Goal: Information Seeking & Learning: Learn about a topic

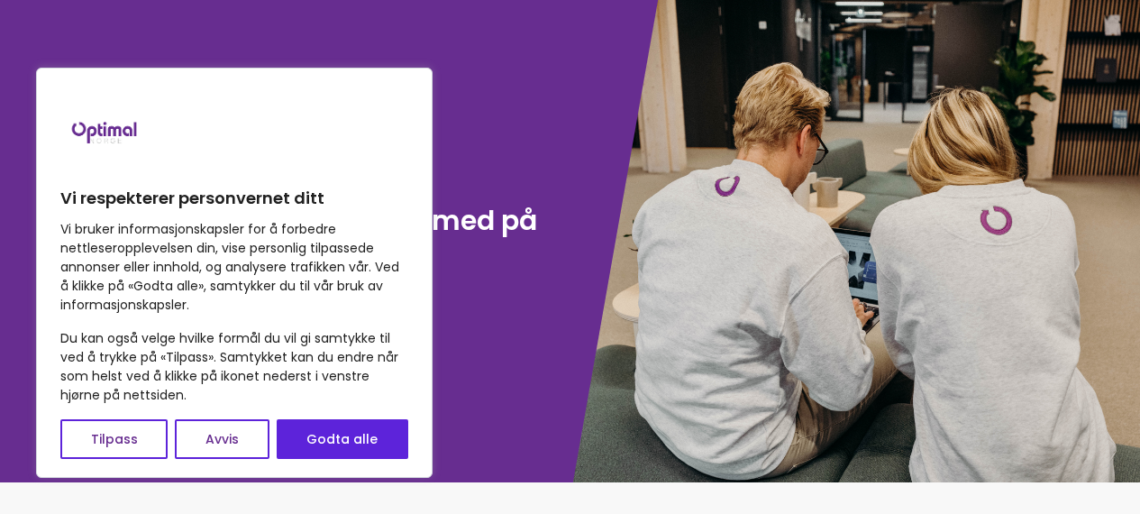
scroll to position [348, 0]
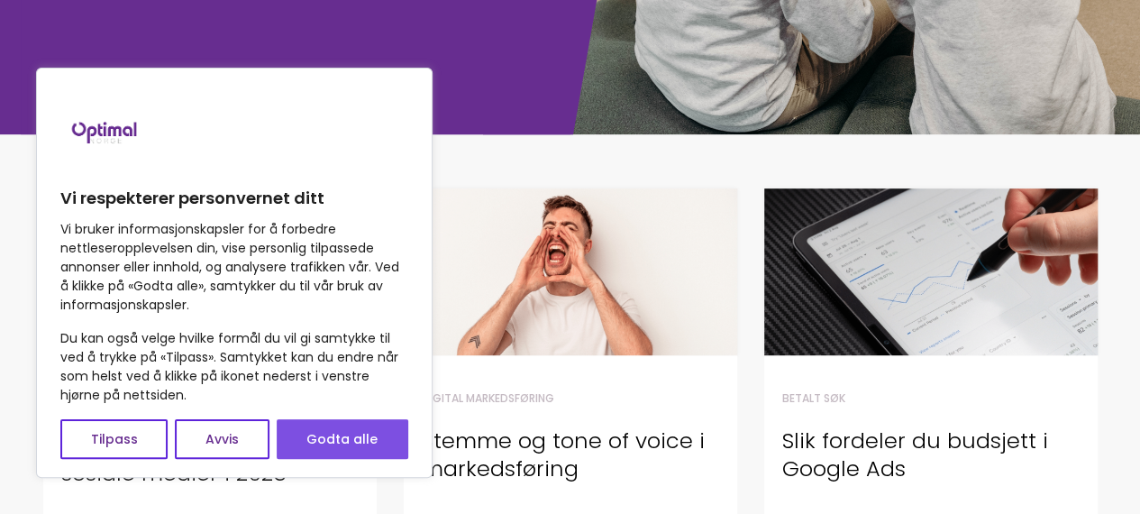
click at [384, 437] on button "Godta alle" at bounding box center [343, 439] width 132 height 40
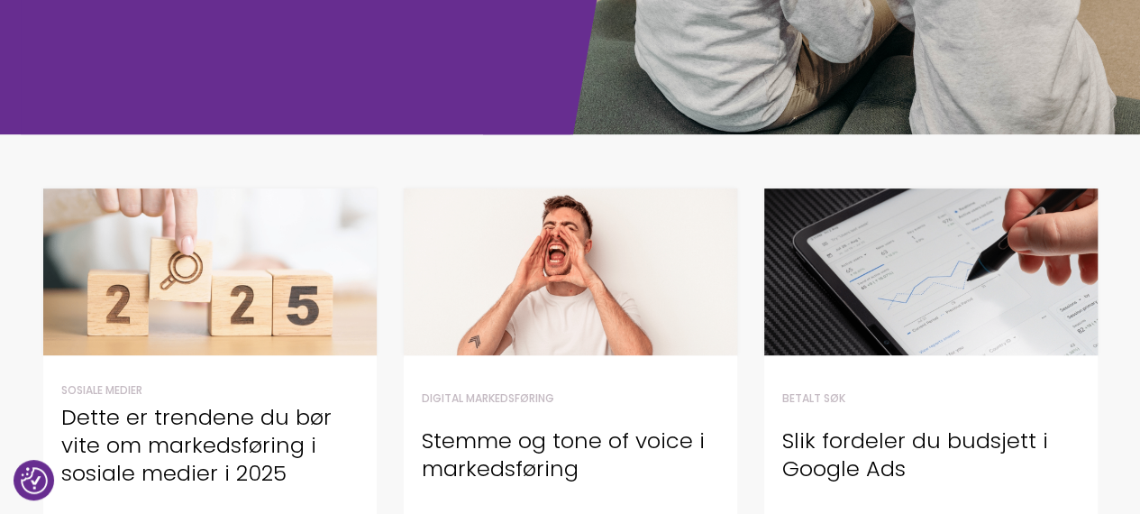
checkbox input "true"
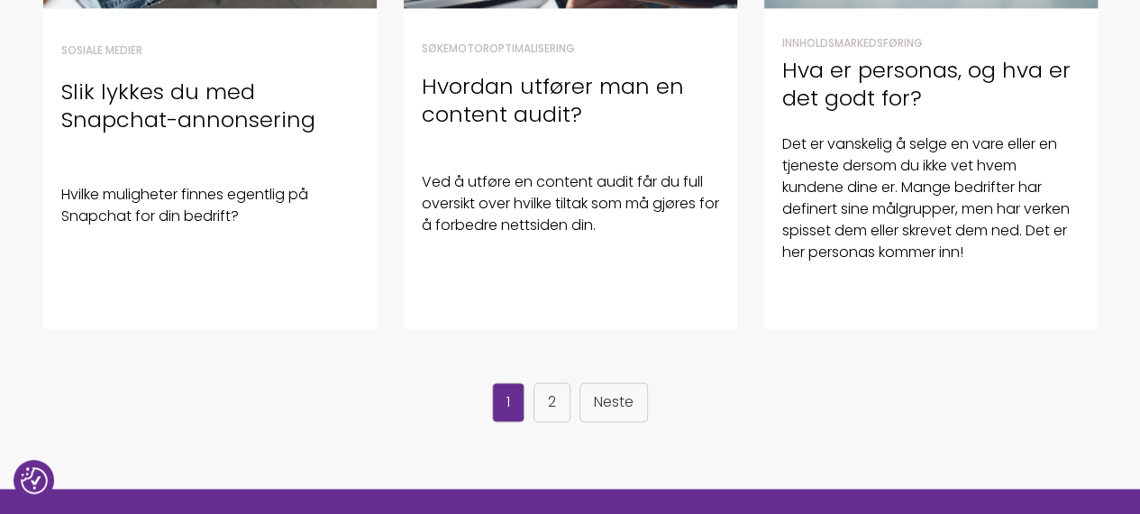
scroll to position [1348, 0]
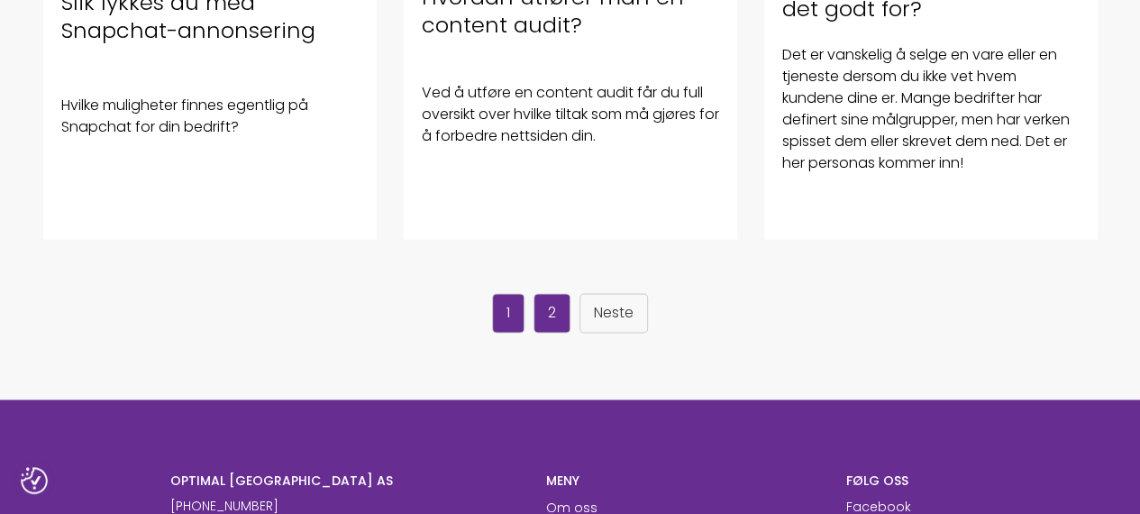
click at [546, 307] on link "2" at bounding box center [552, 313] width 37 height 40
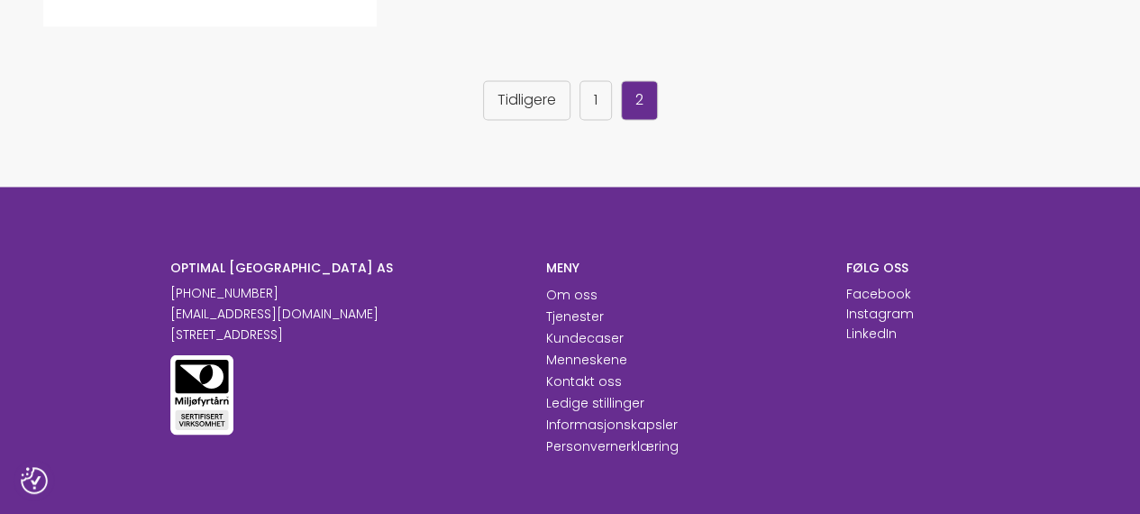
scroll to position [1325, 0]
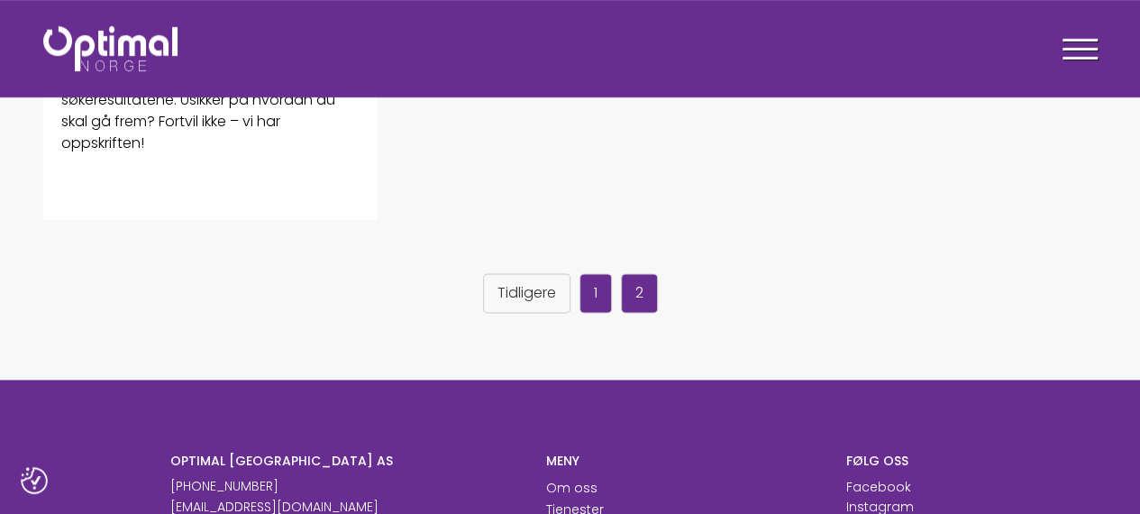
click at [588, 294] on link "1" at bounding box center [596, 293] width 32 height 40
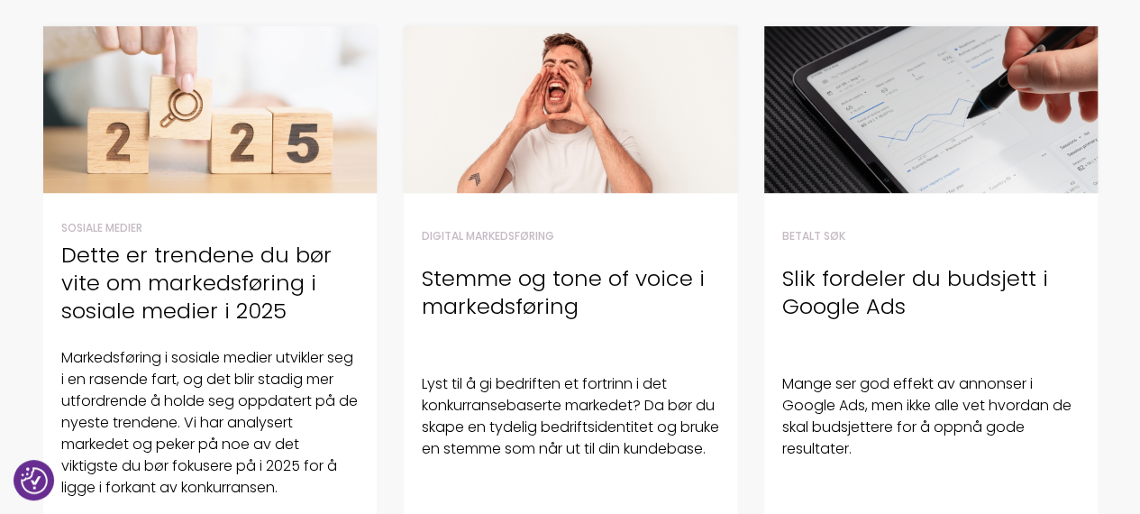
scroll to position [511, 0]
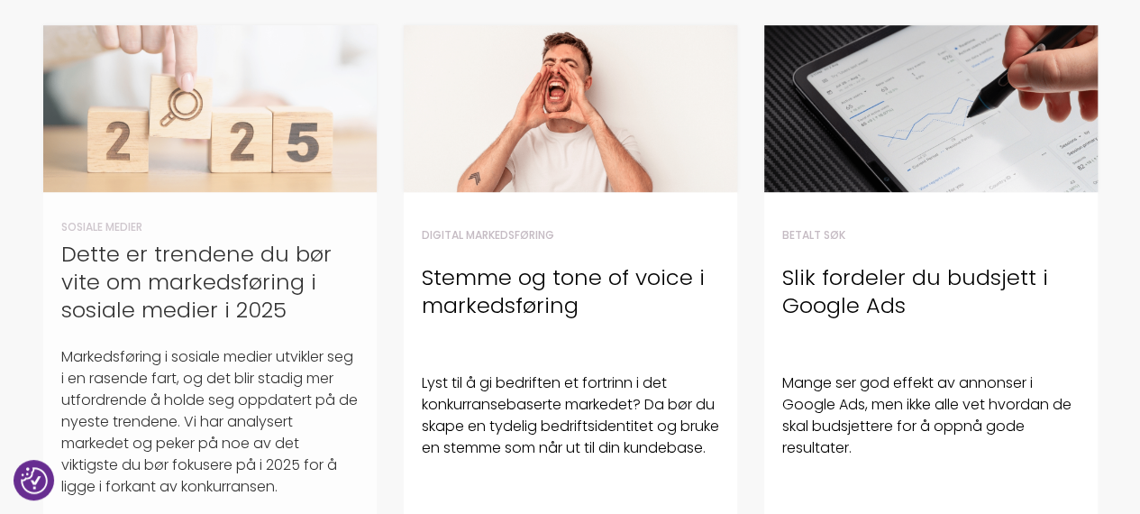
click at [203, 292] on h4 "Dette er trendene du bør vite om markedsføring i sosiale medier i 2025" at bounding box center [209, 282] width 297 height 85
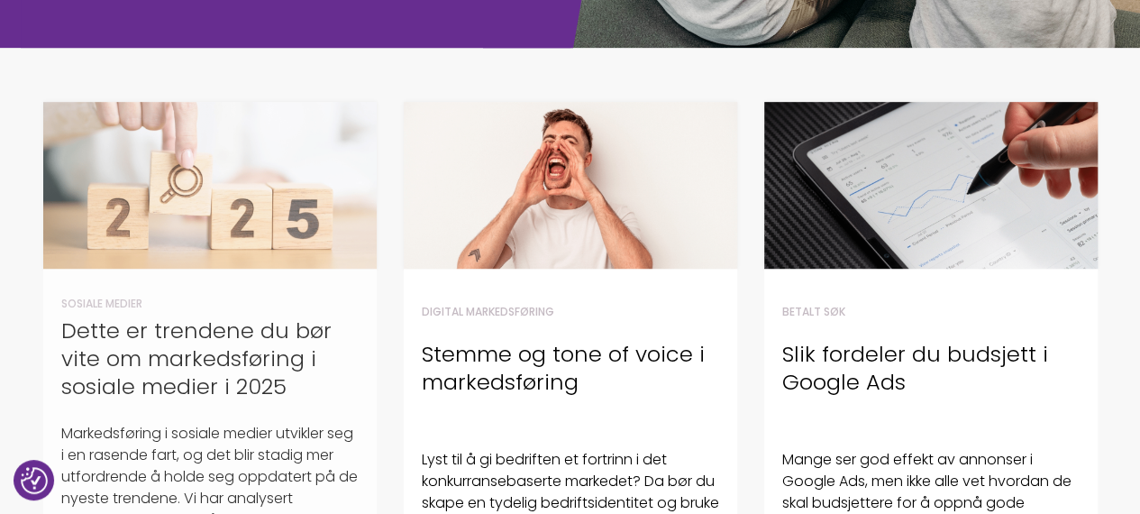
scroll to position [440, 0]
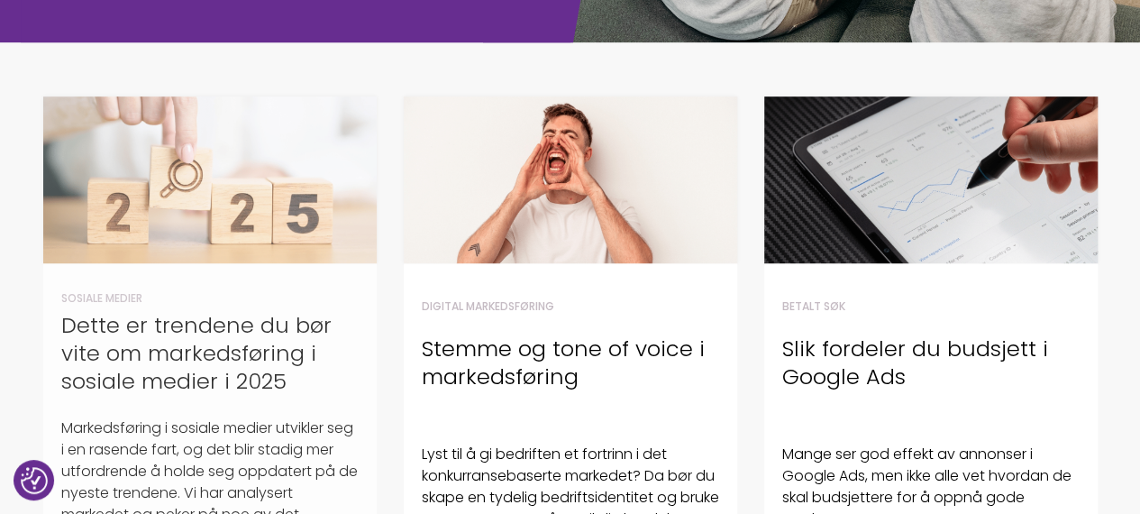
click at [166, 323] on h4 "Dette er trendene du bør vite om markedsføring i sosiale medier i 2025" at bounding box center [209, 353] width 297 height 85
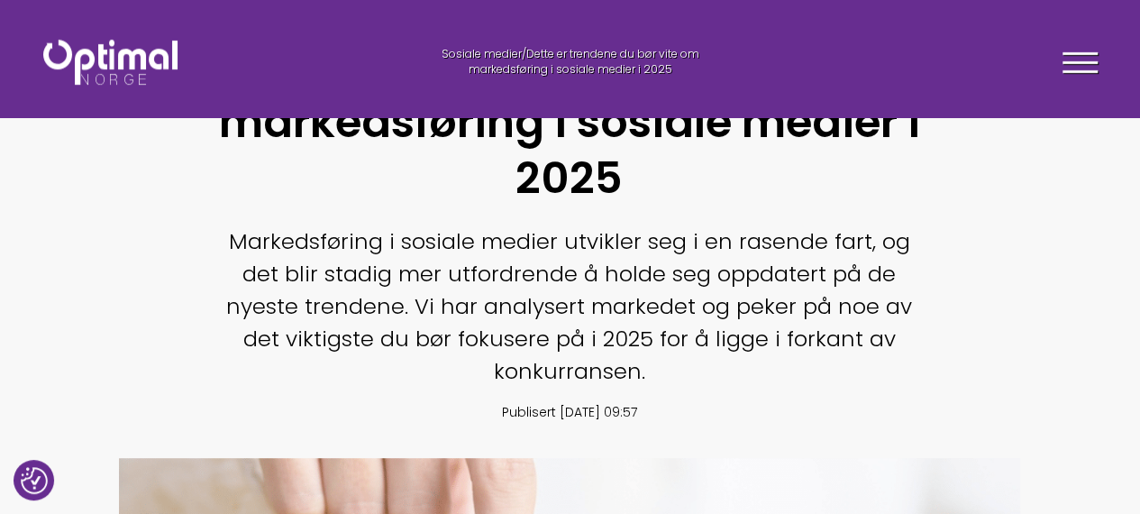
scroll to position [0, 1]
